Goal: Task Accomplishment & Management: Manage account settings

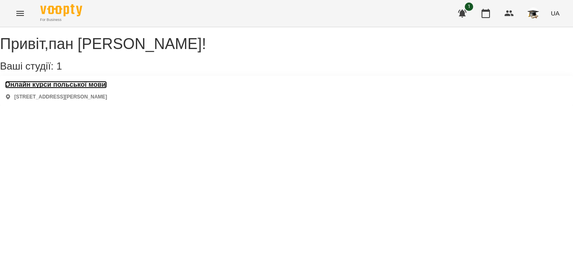
click at [104, 88] on h3 "Онлайн курси польської мови" at bounding box center [56, 85] width 102 height 8
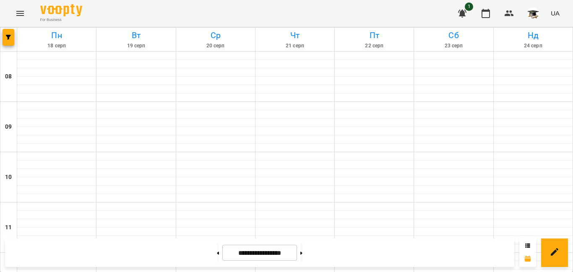
scroll to position [438, 0]
drag, startPoint x: 357, startPoint y: 152, endPoint x: 344, endPoint y: 129, distance: 26.5
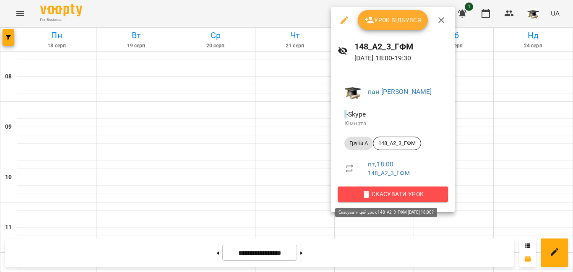
click at [372, 193] on span "Скасувати Урок" at bounding box center [392, 194] width 97 height 10
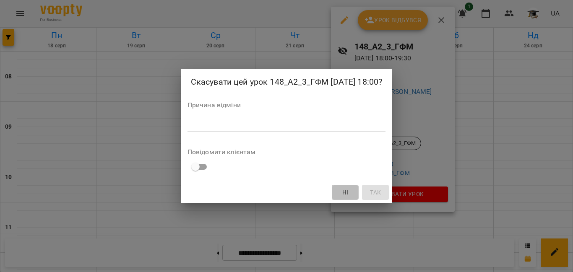
click at [348, 193] on span "Ні" at bounding box center [345, 192] width 6 height 10
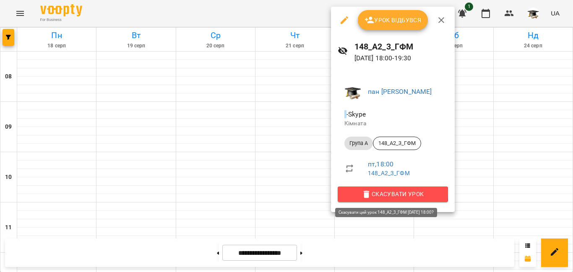
click at [357, 193] on span "Скасувати Урок" at bounding box center [392, 194] width 97 height 10
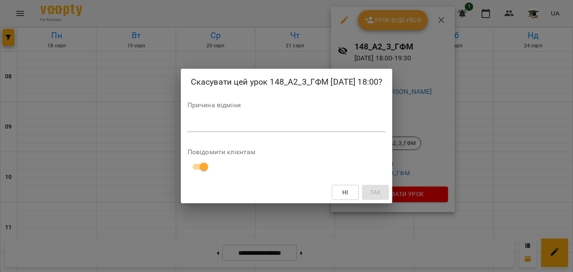
click at [388, 192] on div "Ні Так" at bounding box center [287, 193] width 212 height 22
click at [352, 192] on span "Ні" at bounding box center [344, 192] width 13 height 10
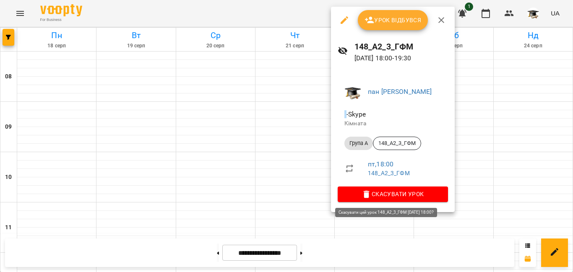
click at [402, 193] on span "Скасувати Урок" at bounding box center [392, 194] width 97 height 10
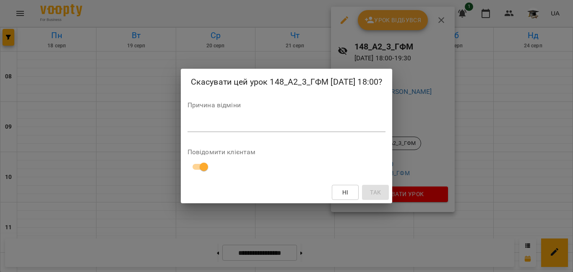
click at [213, 102] on label "Причина відміни" at bounding box center [286, 105] width 198 height 7
click at [219, 121] on textarea at bounding box center [286, 125] width 198 height 8
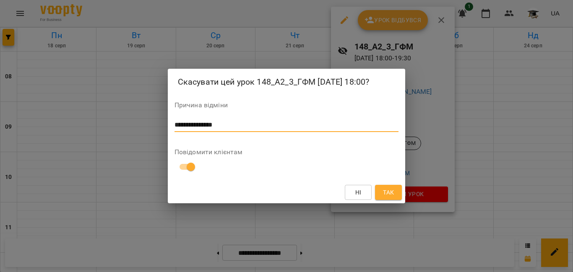
type textarea "**********"
click at [384, 191] on span "Так" at bounding box center [388, 192] width 11 height 10
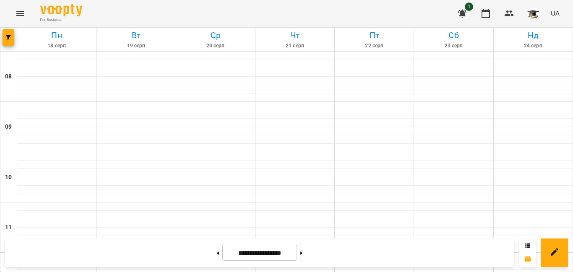
scroll to position [480, 0]
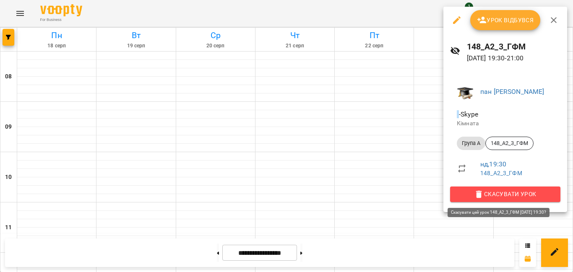
click at [507, 192] on span "Скасувати Урок" at bounding box center [505, 194] width 97 height 10
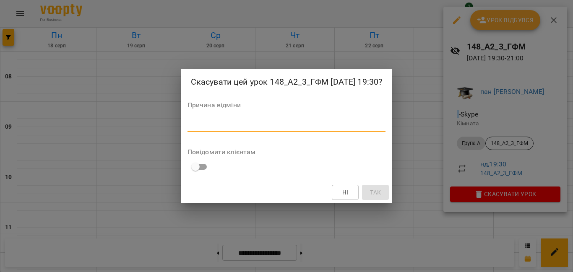
click at [263, 125] on textarea at bounding box center [286, 125] width 198 height 8
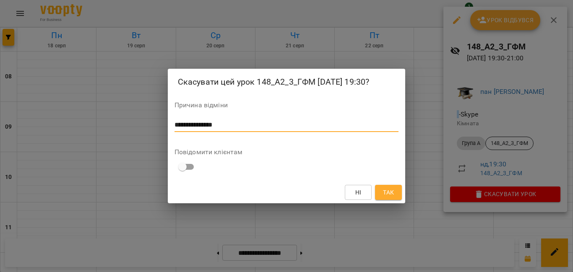
type textarea "**********"
click at [385, 192] on span "Так" at bounding box center [388, 192] width 11 height 10
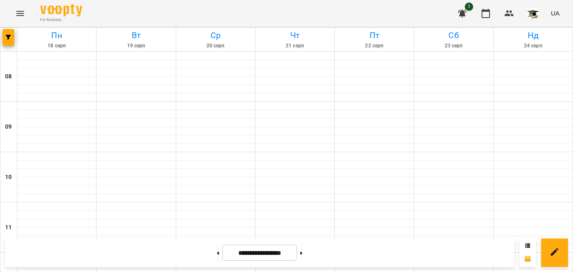
scroll to position [396, 0]
click at [302, 254] on button at bounding box center [301, 253] width 2 height 18
type input "**********"
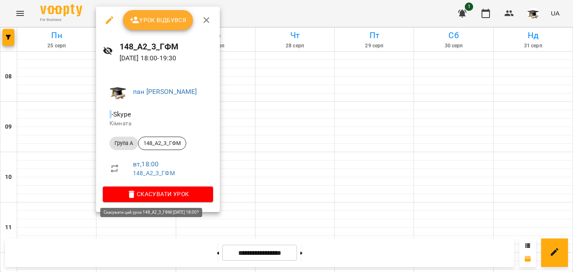
click at [161, 194] on span "Скасувати Урок" at bounding box center [157, 194] width 97 height 10
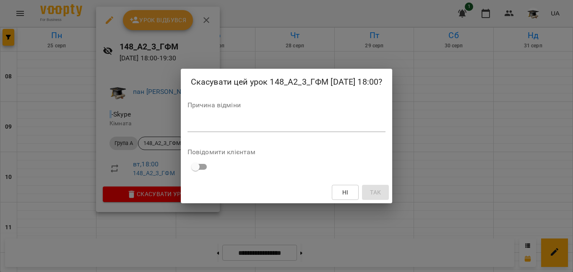
click at [214, 124] on textarea at bounding box center [286, 125] width 198 height 8
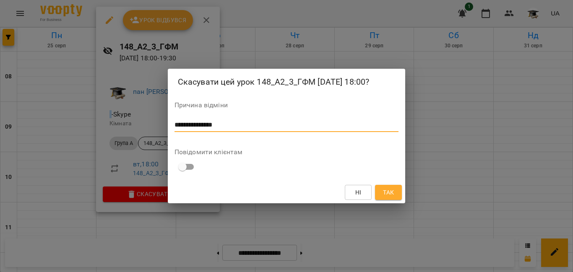
type textarea "**********"
click at [387, 193] on span "Так" at bounding box center [388, 192] width 11 height 10
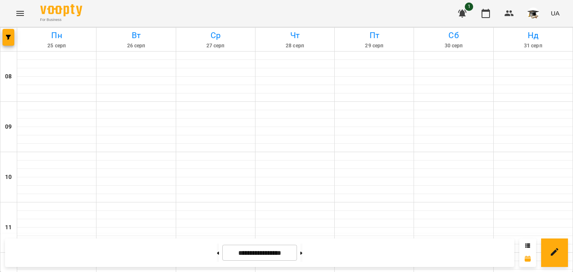
scroll to position [354, 0]
click at [302, 250] on button at bounding box center [301, 253] width 2 height 18
type input "**********"
